Goal: Task Accomplishment & Management: Manage account settings

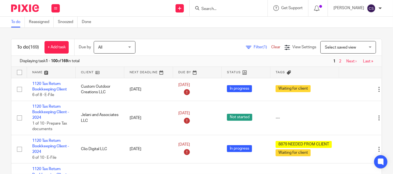
click at [217, 11] on input "Search" at bounding box center [226, 9] width 50 height 5
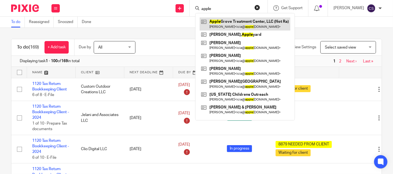
type input "apple"
click at [224, 22] on link at bounding box center [244, 24] width 91 height 13
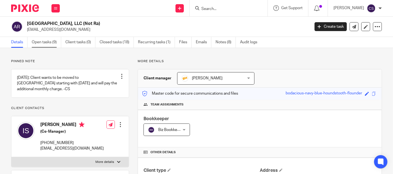
click at [37, 40] on link "Open tasks (9)" at bounding box center [46, 42] width 29 height 11
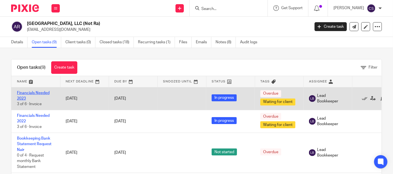
click at [25, 93] on link "Financials Needed 2023" at bounding box center [33, 95] width 33 height 9
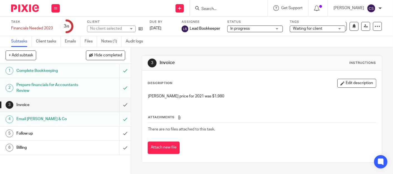
click at [48, 103] on h1 "Invoice" at bounding box center [48, 105] width 65 height 8
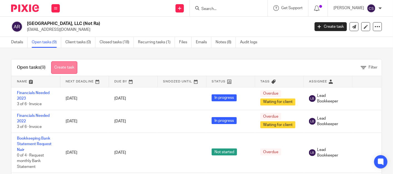
click at [66, 66] on link "Create task" at bounding box center [64, 67] width 26 height 13
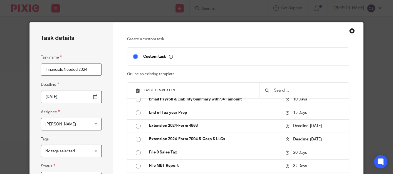
scroll to position [617, 0]
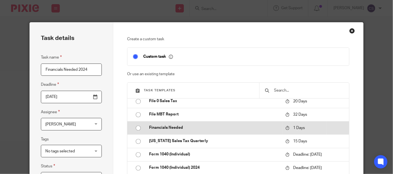
type input "Financials Needed 2024"
click at [136, 134] on input "radio" at bounding box center [138, 128] width 11 height 11
type input "2025-08-23"
checkbox input "false"
radio input "false"
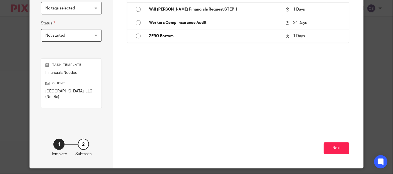
scroll to position [159, 0]
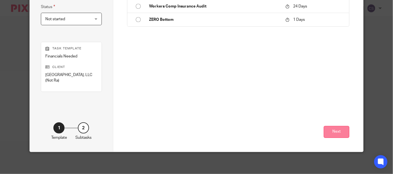
click at [330, 134] on button "Next" at bounding box center [336, 132] width 26 height 12
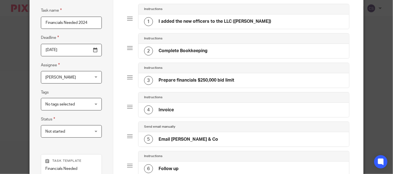
scroll to position [0, 0]
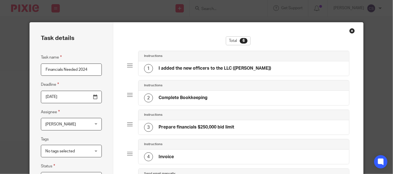
click at [349, 31] on div "Close this dialog window" at bounding box center [352, 31] width 6 height 6
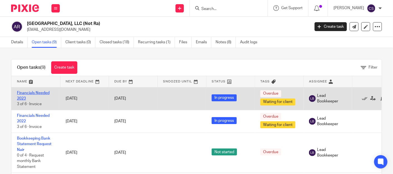
click at [24, 93] on link "Financials Needed 2023" at bounding box center [33, 95] width 33 height 9
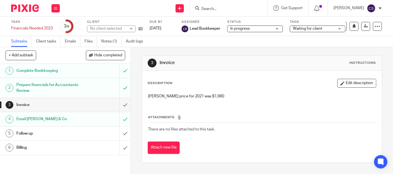
click at [65, 87] on h1 "Prepare financials for Accountants Review" at bounding box center [48, 88] width 65 height 14
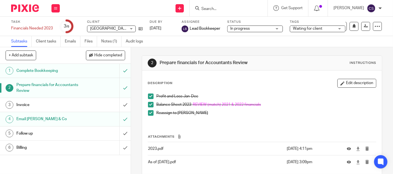
scroll to position [29, 0]
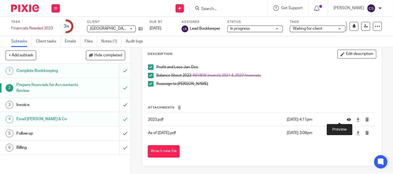
click at [346, 118] on icon at bounding box center [348, 120] width 4 height 4
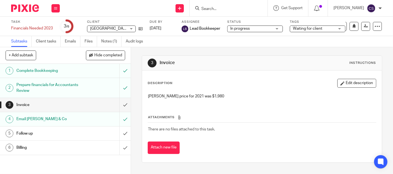
click at [25, 115] on h1 "Email [PERSON_NAME] & Co" at bounding box center [48, 119] width 65 height 8
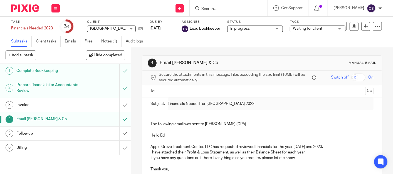
click at [28, 83] on h1 "Prepare financials for Accountants Review" at bounding box center [48, 88] width 65 height 14
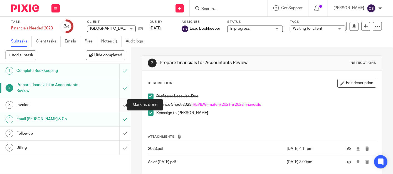
click at [119, 104] on input "submit" at bounding box center [65, 105] width 131 height 14
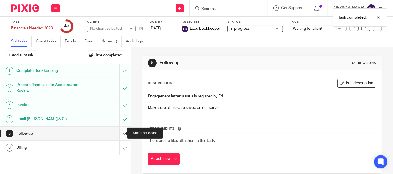
click at [118, 134] on input "submit" at bounding box center [65, 134] width 131 height 14
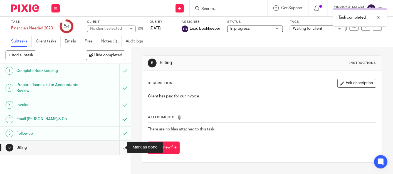
click at [118, 147] on input "submit" at bounding box center [65, 148] width 131 height 14
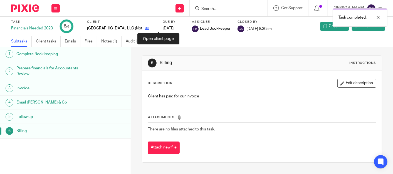
click at [149, 28] on icon at bounding box center [147, 28] width 4 height 4
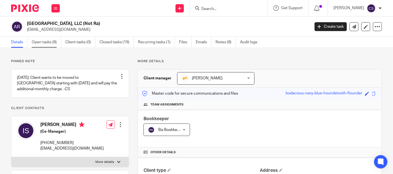
click at [44, 42] on link "Open tasks (8)" at bounding box center [46, 42] width 29 height 11
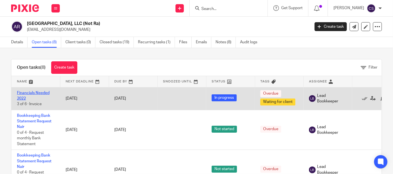
click at [22, 92] on link "Financials Needed 2022" at bounding box center [33, 95] width 33 height 9
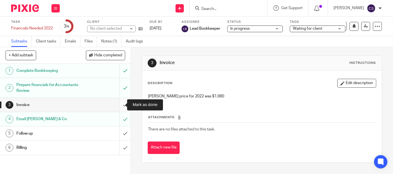
click at [118, 103] on input "submit" at bounding box center [65, 105] width 131 height 14
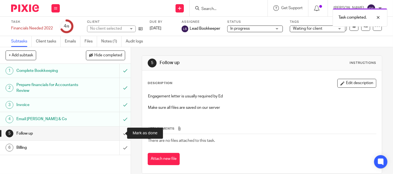
click at [119, 131] on input "submit" at bounding box center [65, 134] width 131 height 14
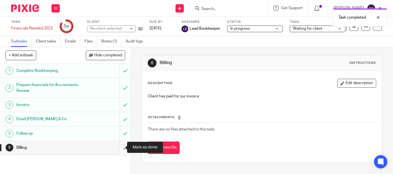
click at [116, 148] on input "submit" at bounding box center [65, 148] width 131 height 14
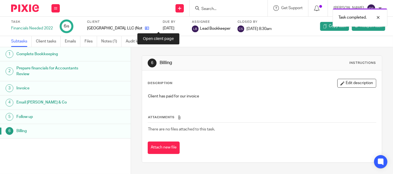
click at [149, 28] on icon at bounding box center [147, 28] width 4 height 4
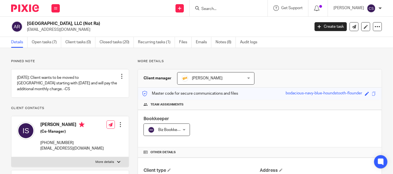
click at [213, 9] on input "Search" at bounding box center [226, 9] width 50 height 5
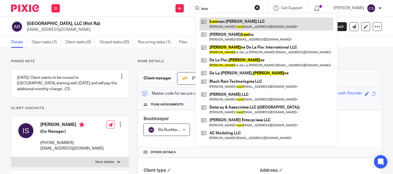
type input "iron"
click at [222, 22] on link at bounding box center [265, 24] width 133 height 13
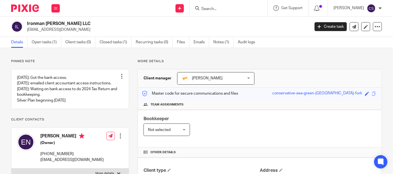
drag, startPoint x: 210, startPoint y: 10, endPoint x: 250, endPoint y: 37, distance: 48.5
click at [210, 9] on input "Search" at bounding box center [226, 9] width 50 height 5
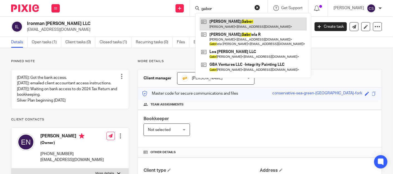
type input "gabor"
click at [226, 20] on link at bounding box center [252, 24] width 107 height 13
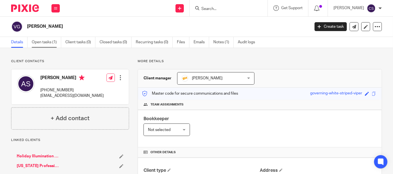
click at [45, 44] on link "Open tasks (1)" at bounding box center [46, 42] width 29 height 11
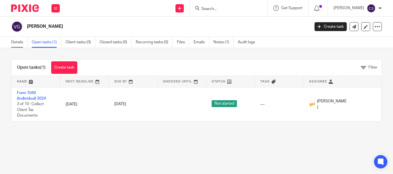
click at [13, 41] on link "Details" at bounding box center [19, 42] width 16 height 11
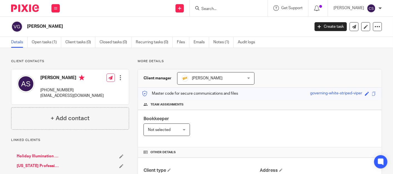
click at [33, 155] on link "Holiday Illumination LLC" at bounding box center [38, 157] width 43 height 6
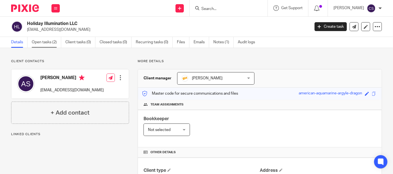
click at [45, 43] on link "Open tasks (2)" at bounding box center [46, 42] width 29 height 11
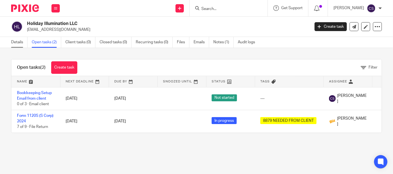
click at [12, 43] on link "Details" at bounding box center [19, 42] width 16 height 11
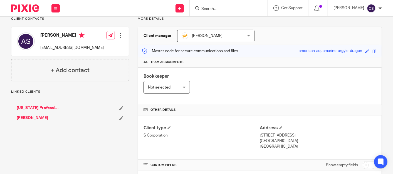
scroll to position [51, 0]
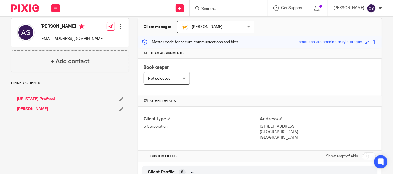
click at [26, 98] on link "Nevada Professional Window Cleaning" at bounding box center [38, 99] width 43 height 6
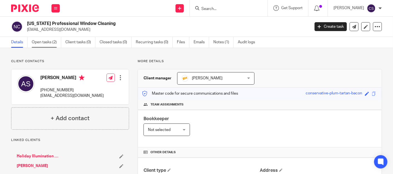
click at [38, 44] on link "Open tasks (2)" at bounding box center [46, 42] width 29 height 11
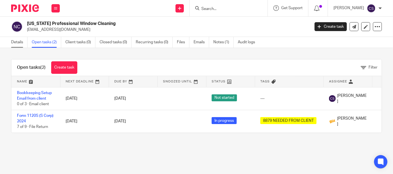
click at [14, 42] on link "Details" at bounding box center [19, 42] width 16 height 11
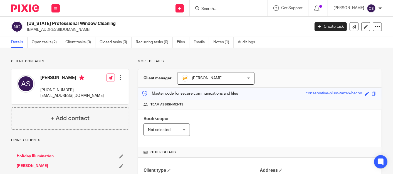
click at [215, 7] on input "Search" at bounding box center [226, 9] width 50 height 5
type input "d"
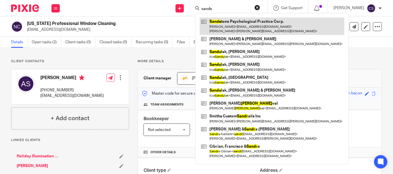
type input "sands"
click at [236, 20] on link at bounding box center [271, 26] width 144 height 17
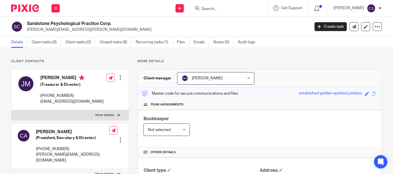
click at [228, 6] on form at bounding box center [230, 8] width 59 height 7
click at [217, 10] on input "Search" at bounding box center [226, 9] width 50 height 5
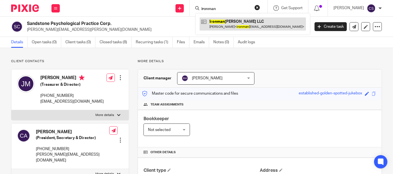
type input "ironman"
click at [216, 23] on link at bounding box center [252, 24] width 106 height 13
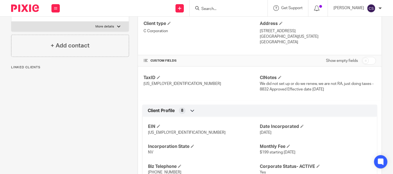
scroll to position [256, 0]
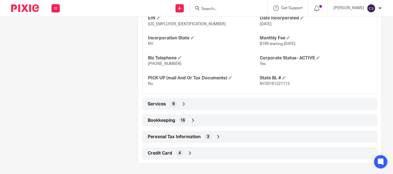
click at [191, 121] on icon at bounding box center [193, 121] width 6 height 6
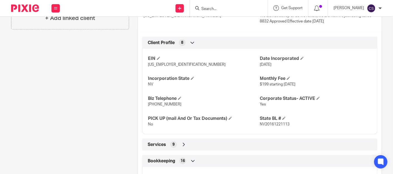
scroll to position [421, 0]
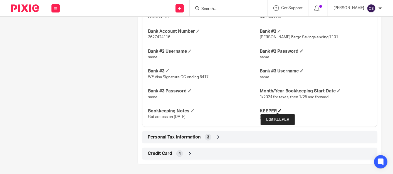
click at [278, 110] on span at bounding box center [279, 110] width 3 height 3
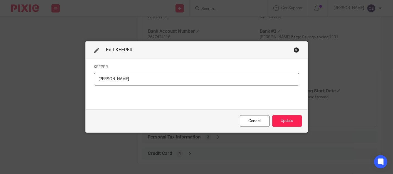
drag, startPoint x: 106, startPoint y: 79, endPoint x: 71, endPoint y: 86, distance: 35.4
click at [71, 86] on div "Edit KEEPER KEEPER [PERSON_NAME] Update" at bounding box center [196, 87] width 393 height 174
type input "[PERSON_NAME]"
click at [285, 118] on button "Update" at bounding box center [287, 121] width 30 height 12
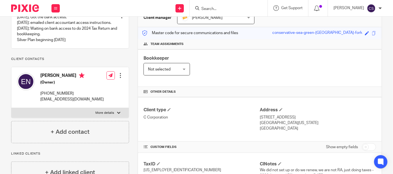
scroll to position [0, 0]
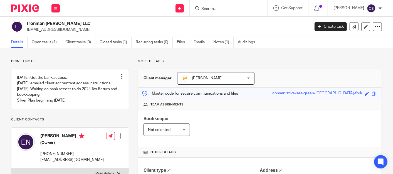
click at [210, 8] on input "Search" at bounding box center [226, 9] width 50 height 5
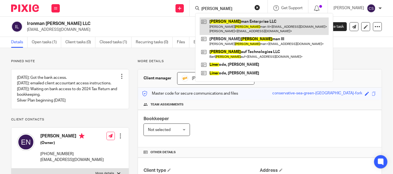
type input "[PERSON_NAME]"
click at [231, 25] on link at bounding box center [263, 26] width 129 height 17
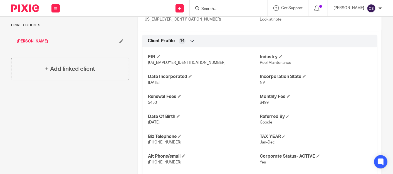
scroll to position [360, 0]
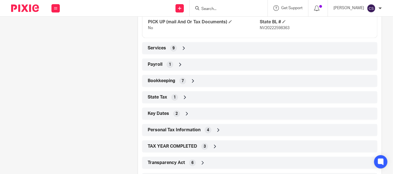
click at [192, 80] on icon at bounding box center [193, 81] width 6 height 6
